Goal: Task Accomplishment & Management: Use online tool/utility

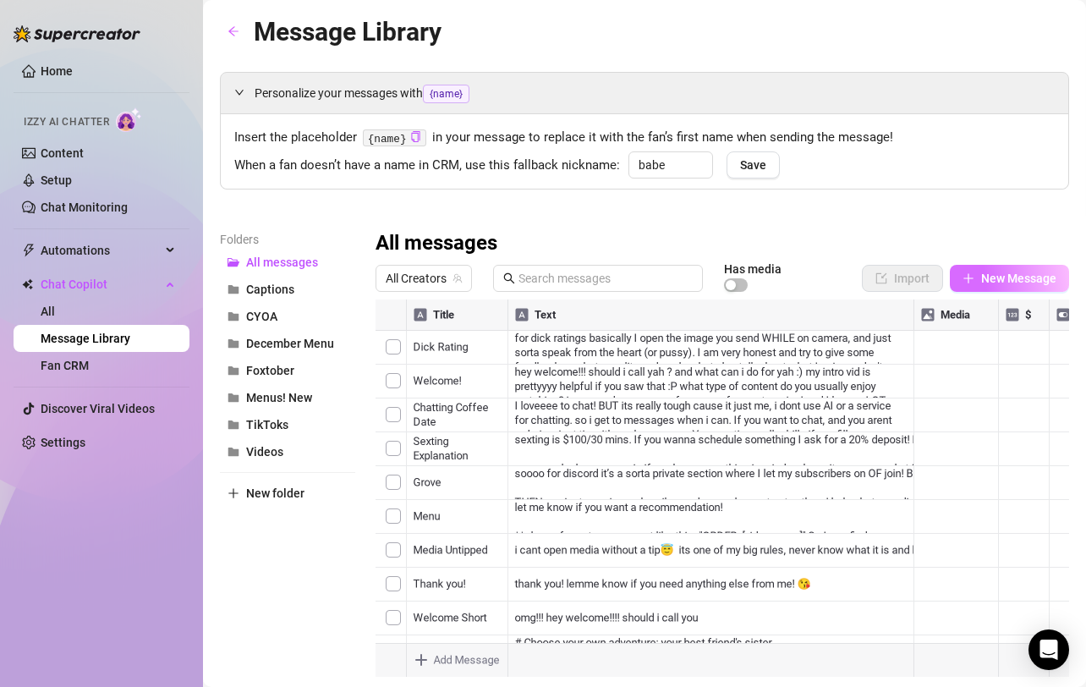
click at [1000, 283] on span "New Message" at bounding box center [1018, 278] width 75 height 14
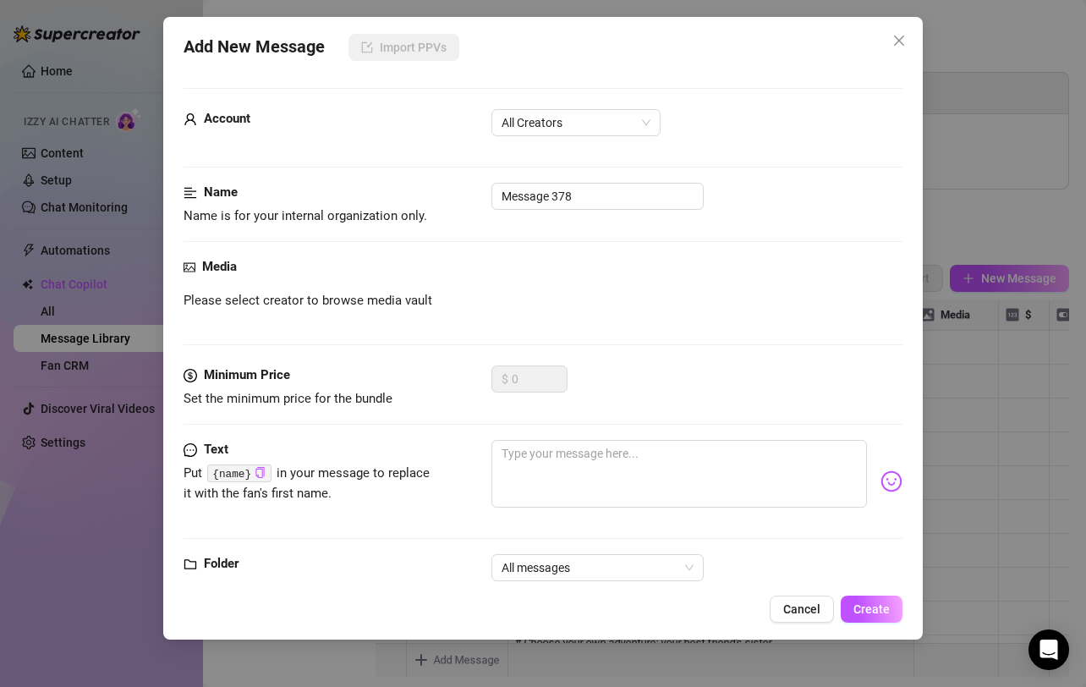
click at [558, 434] on div "Minimum Price Set the minimum price for the bundle $ 0" at bounding box center [544, 402] width 720 height 74
click at [553, 459] on textarea at bounding box center [679, 474] width 376 height 68
paste textarea "Here is a list of all my solo menus! Solo menus: cei, femdom, JOI, livestreams,…"
type textarea "Here is a list of all my solo menus! Solo menus: cei, femdom, JOI, livestreams,…"
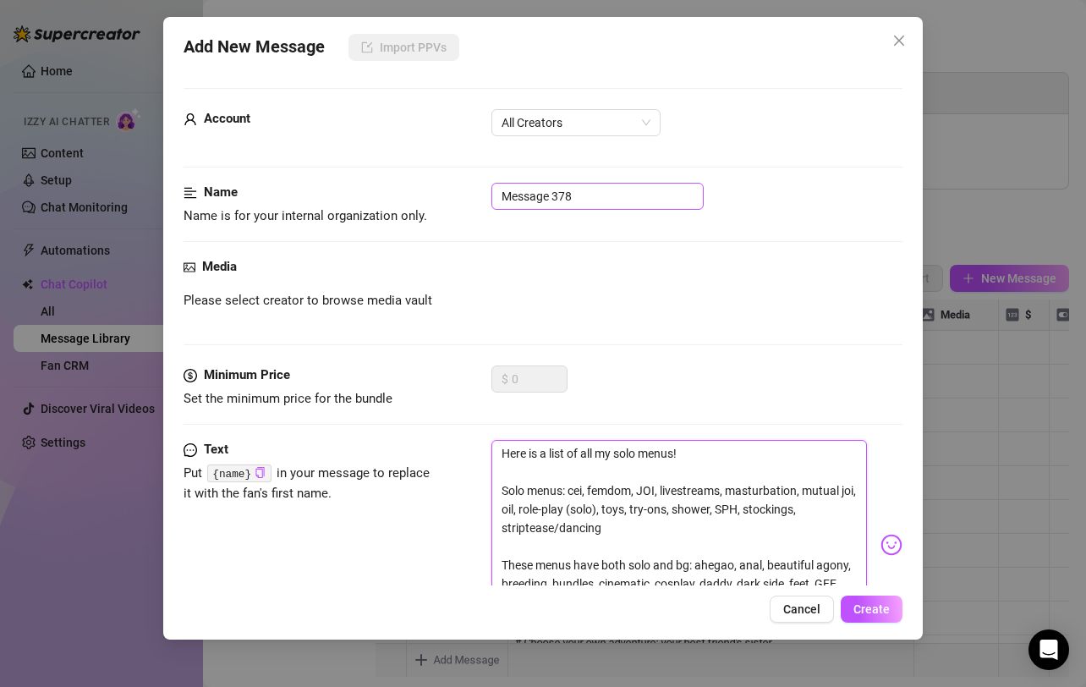
type textarea "Here is a list of all my solo menus! Solo menus: cei, femdom, JOI, livestreams,…"
drag, startPoint x: 591, startPoint y: 201, endPoint x: 398, endPoint y: 167, distance: 195.8
click at [406, 167] on form "Account All Creators Name Name is for your internal organization only. Message …" at bounding box center [544, 421] width 720 height 666
type input "all solo menus"
click at [865, 617] on button "Create" at bounding box center [872, 608] width 62 height 27
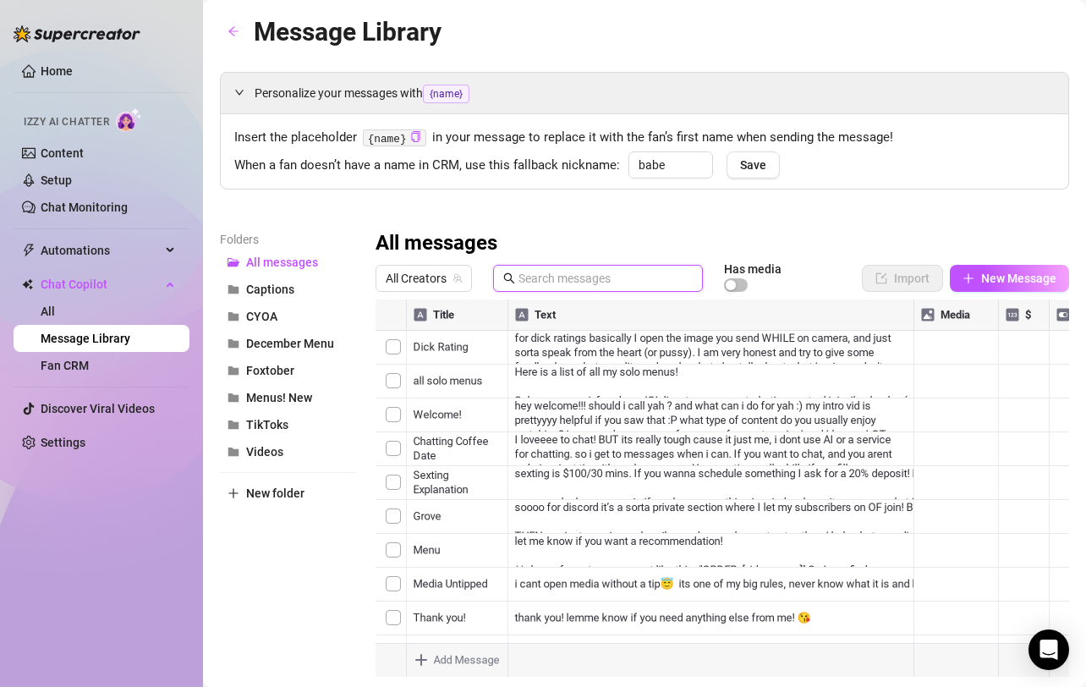
click at [556, 283] on input "text" at bounding box center [605, 278] width 174 height 19
type input "lei"
click at [387, 380] on div at bounding box center [723, 487] width 694 height 377
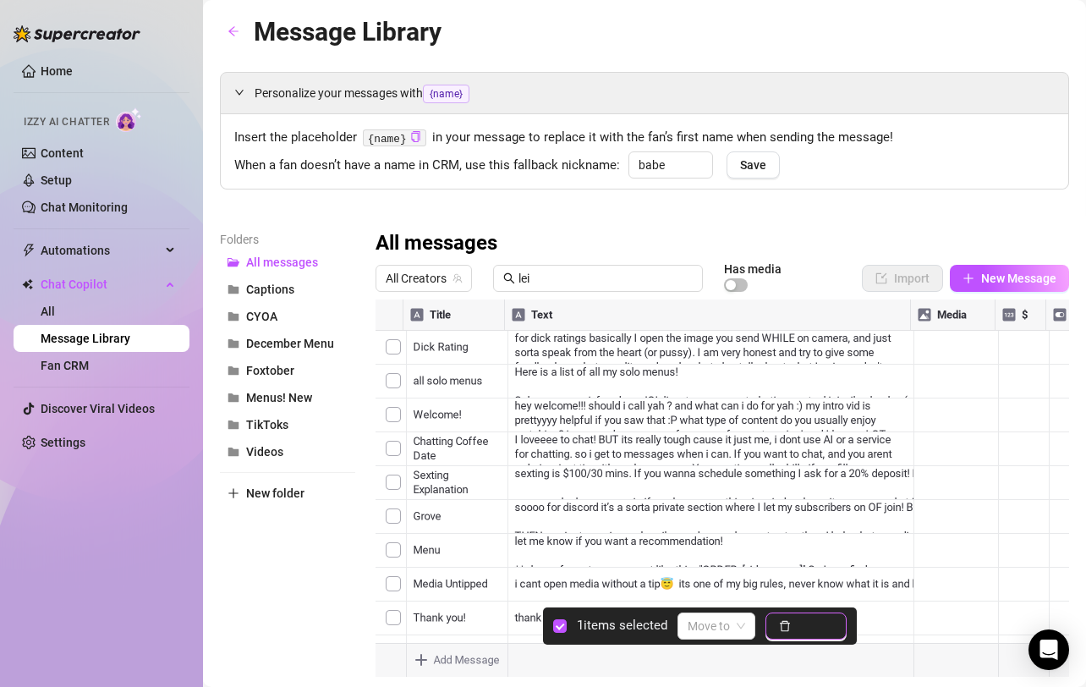
click at [799, 625] on span "Delete" at bounding box center [816, 626] width 36 height 14
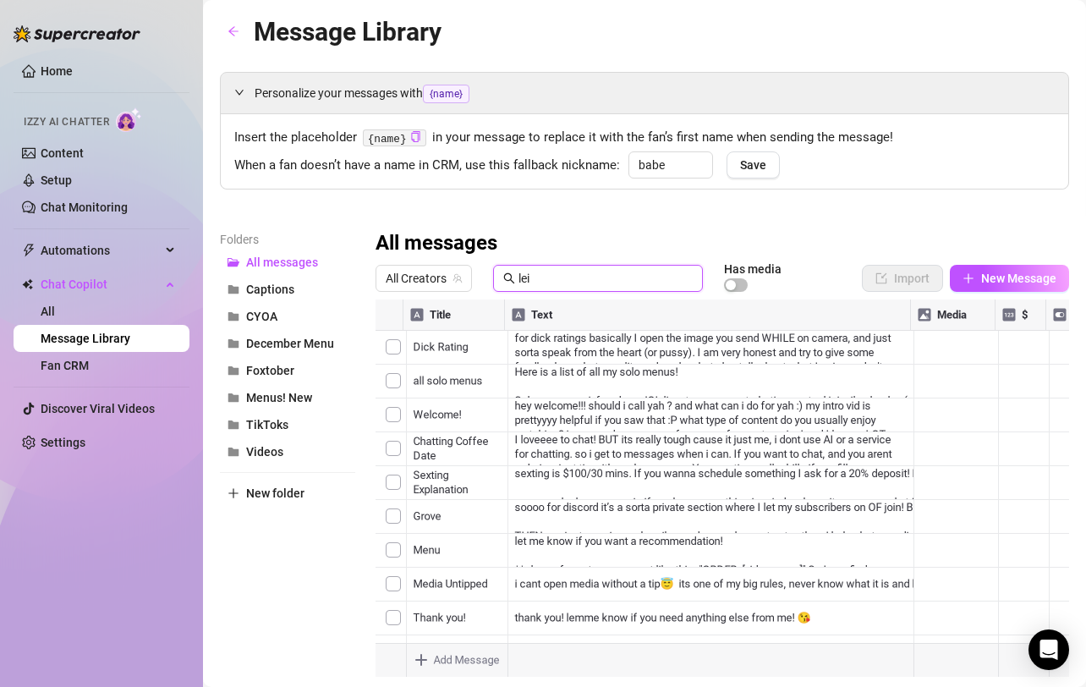
drag, startPoint x: 548, startPoint y: 281, endPoint x: 439, endPoint y: 257, distance: 111.6
click at [440, 257] on div "All messages All Creators lei Has media Import New Message Title Text Media $ A…" at bounding box center [723, 453] width 694 height 447
type input "l"
type input "s"
click at [373, 399] on div "Folders All messages Captions CYOA December Menu Foxtober Menus! New TikToks Vi…" at bounding box center [644, 453] width 849 height 447
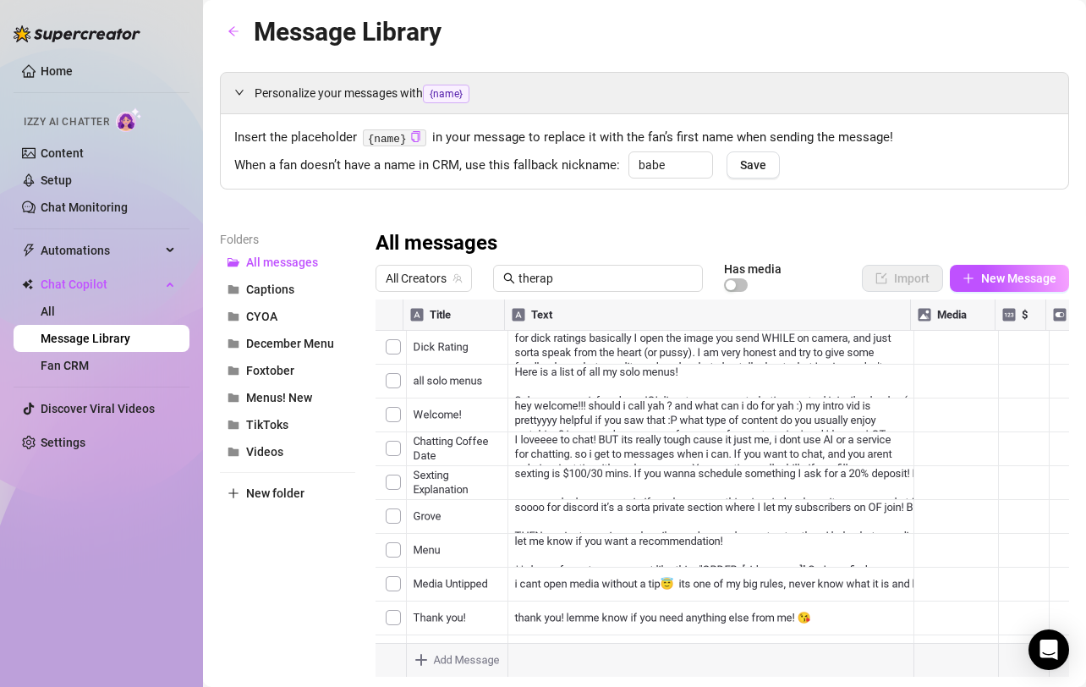
click at [391, 414] on div at bounding box center [723, 487] width 694 height 377
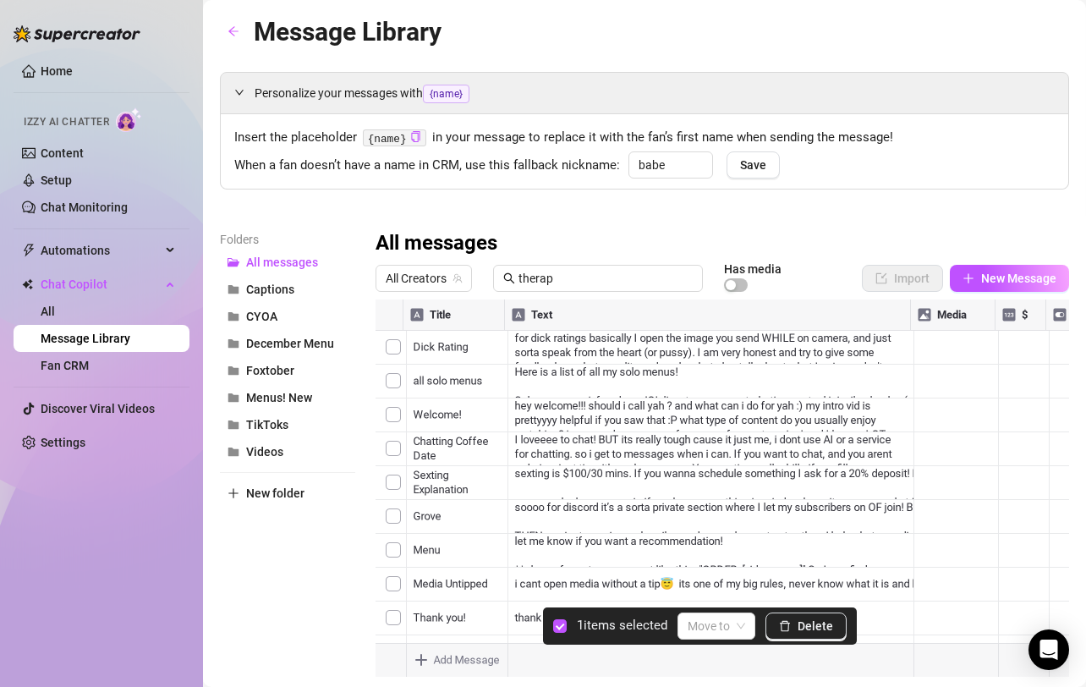
click at [807, 639] on div "1 items selected Move to [GEOGRAPHIC_DATA]" at bounding box center [700, 625] width 314 height 37
click at [815, 619] on span "Delete" at bounding box center [816, 626] width 36 height 14
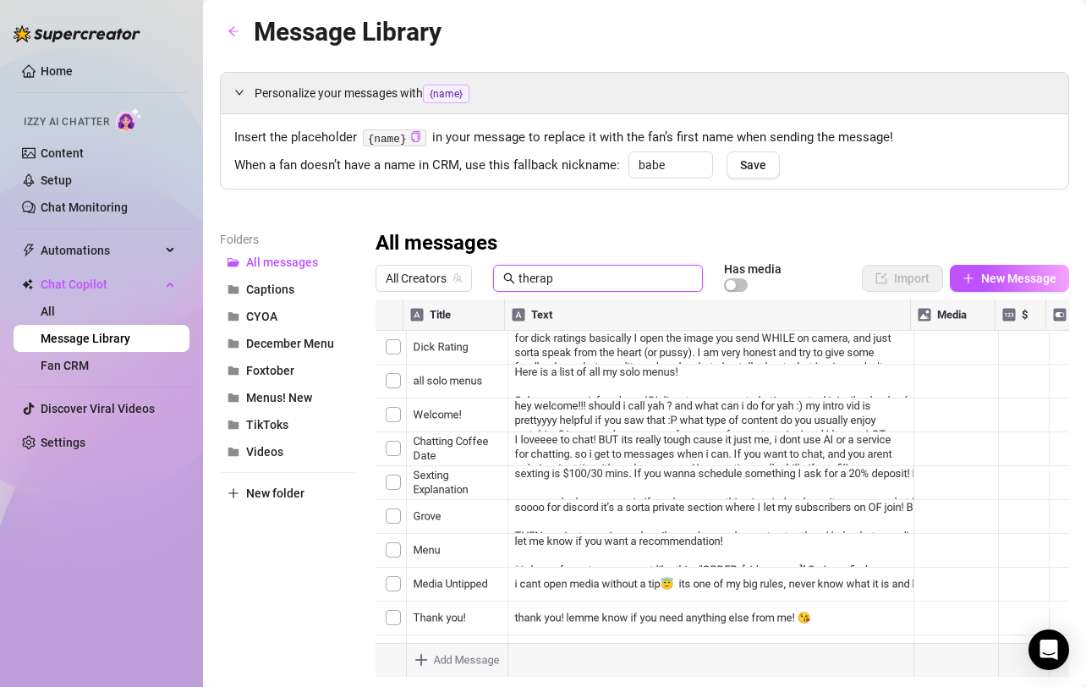
drag, startPoint x: 565, startPoint y: 268, endPoint x: 618, endPoint y: 284, distance: 55.7
click at [618, 284] on input "therap" at bounding box center [605, 278] width 174 height 19
paste input "Intimate Sex in the Highlands 🏔️ enjoyyyy!"
type input "Intimate Sex in the Highlands 🏔️ enjoyyyy!"
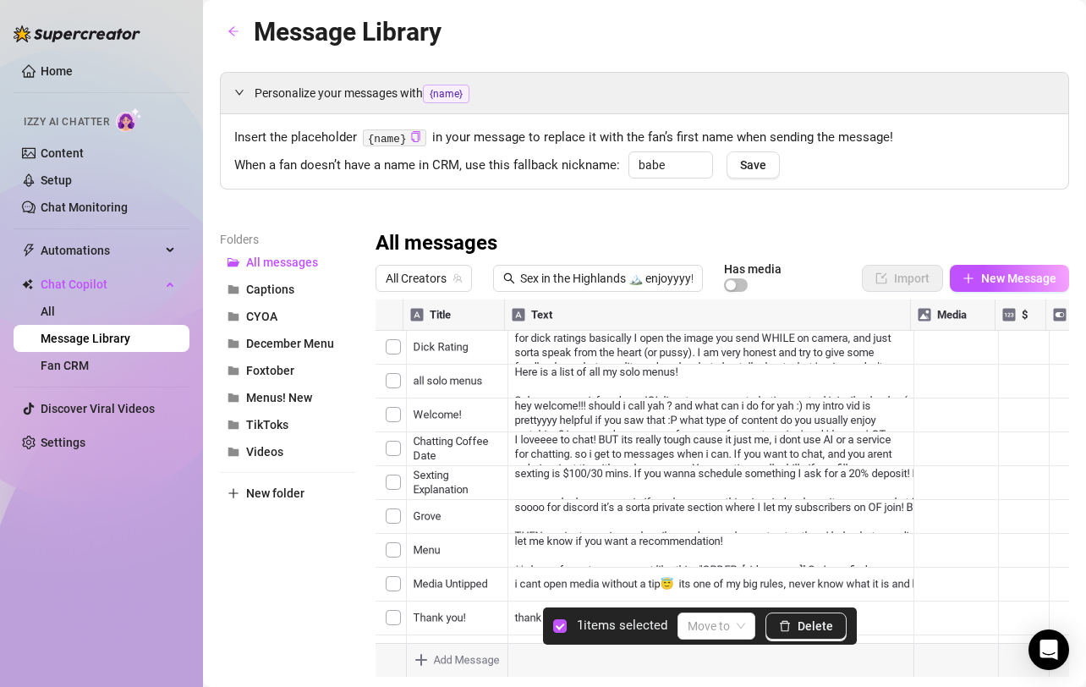
click at [387, 382] on div at bounding box center [723, 487] width 694 height 377
click at [394, 349] on div at bounding box center [723, 487] width 694 height 377
click at [813, 629] on span "Delete" at bounding box center [816, 626] width 36 height 14
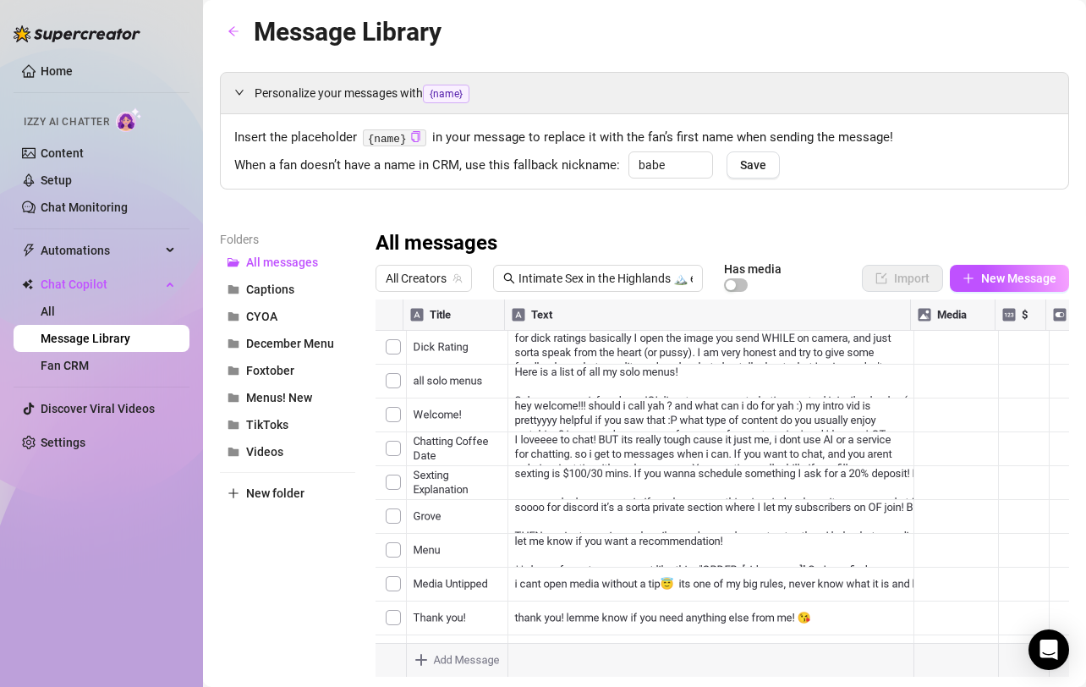
click at [1022, 357] on div at bounding box center [723, 487] width 694 height 377
click at [1021, 347] on textarea "34" at bounding box center [1020, 347] width 39 height 15
type textarea "32"
click at [557, 287] on input "Intimate Sex in the Highlands 🏔️ enjoyyyy!" at bounding box center [605, 278] width 174 height 19
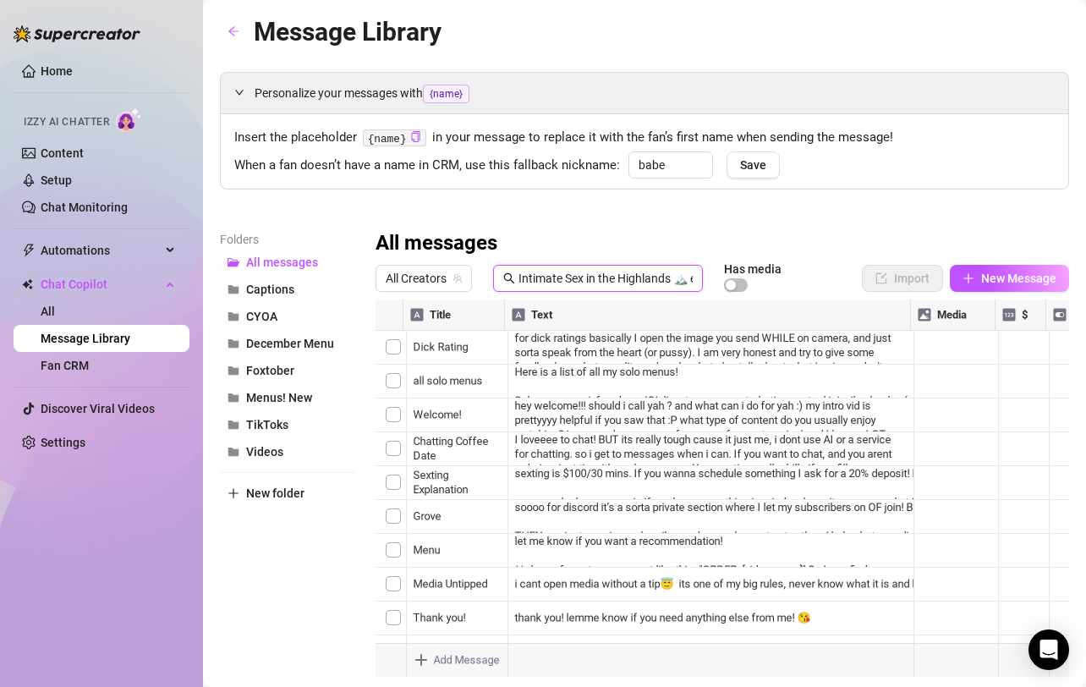
click at [557, 287] on input "Intimate Sex in the Highlands 🏔️ enjoyyyy!" at bounding box center [605, 278] width 174 height 19
paste input "First BG Ever 🙈"
type input "First BG Ever 🙈"
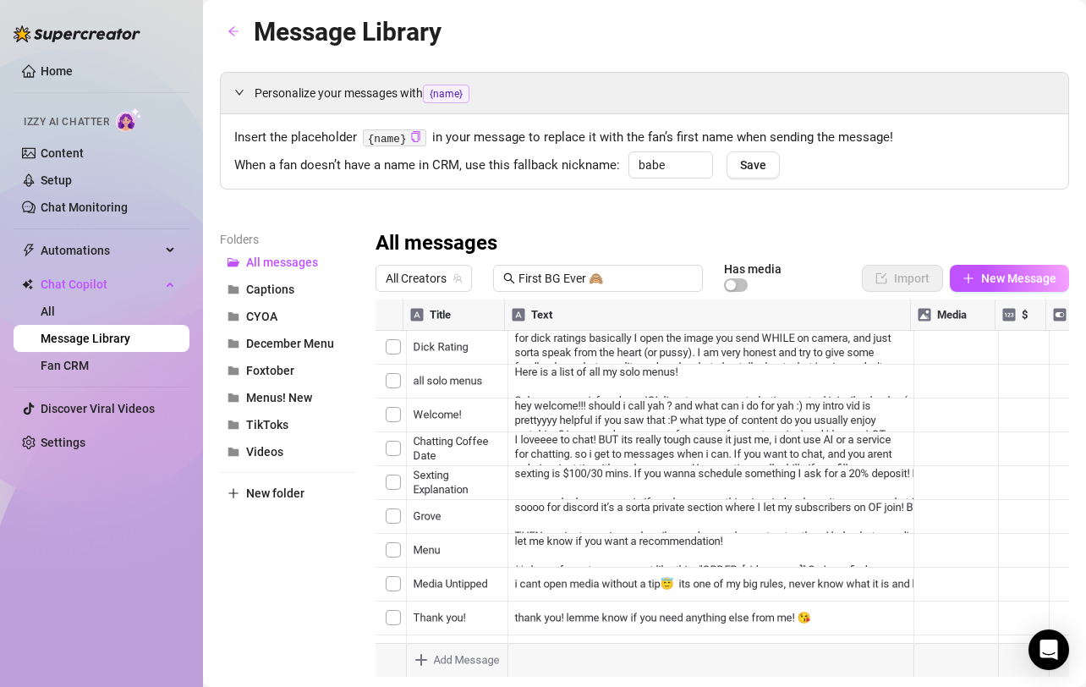
click at [803, 477] on div at bounding box center [723, 487] width 694 height 377
click at [382, 341] on div at bounding box center [723, 487] width 694 height 377
click at [399, 348] on div at bounding box center [723, 487] width 694 height 377
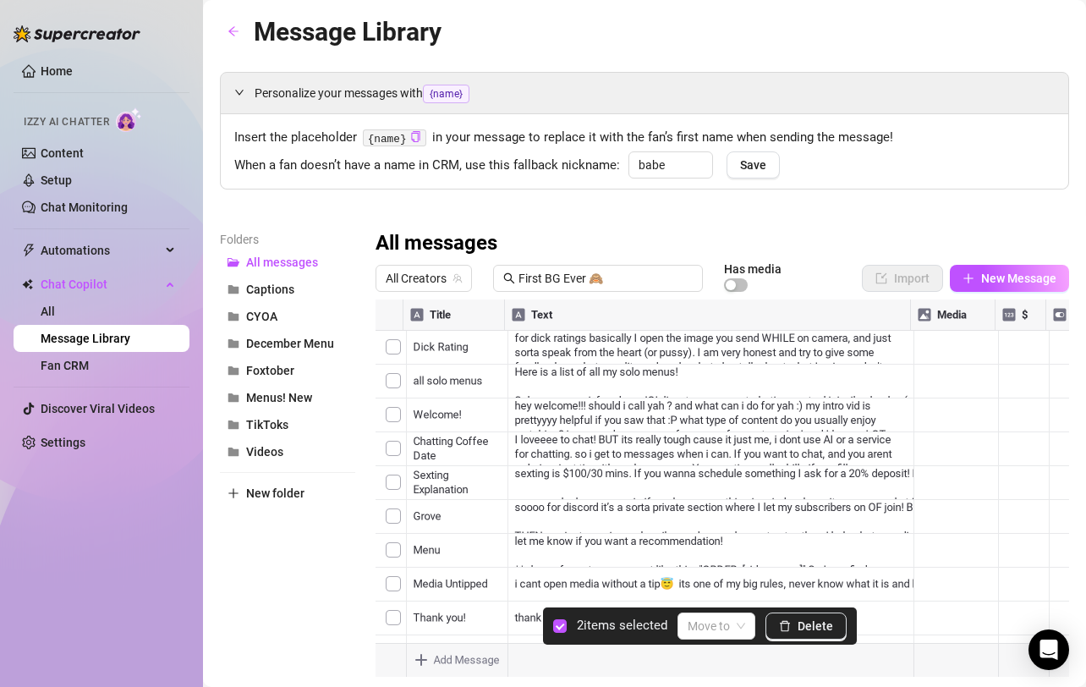
click at [393, 379] on div at bounding box center [723, 487] width 694 height 377
click at [801, 620] on span "Delete" at bounding box center [816, 626] width 36 height 14
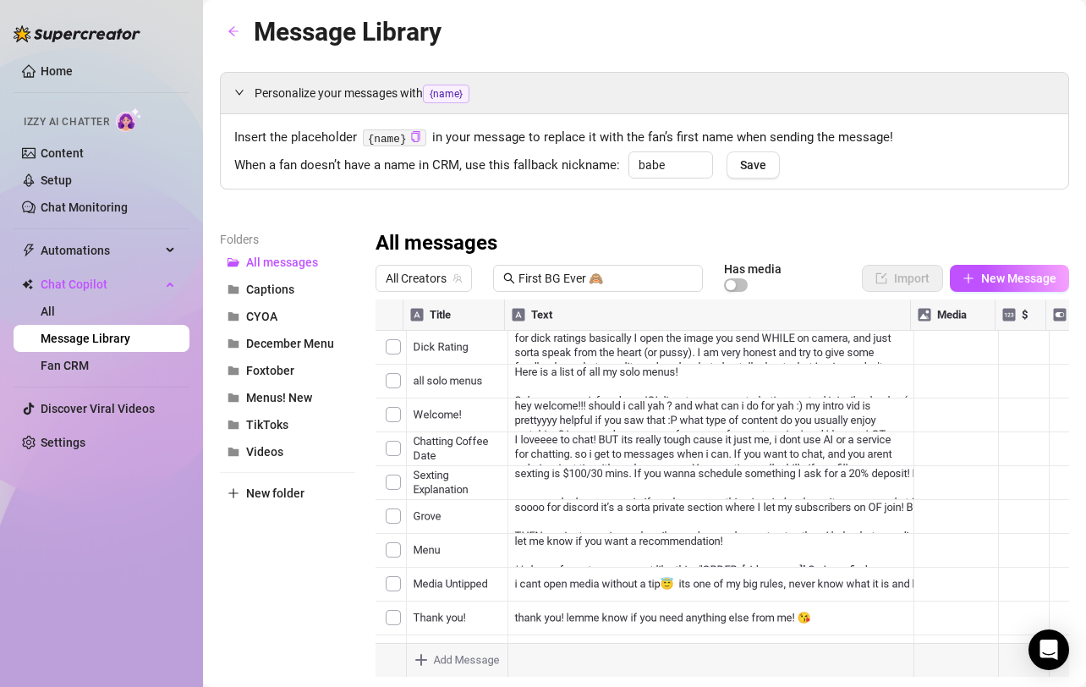
click at [1013, 337] on div at bounding box center [723, 487] width 694 height 377
type textarea "8"
